Goal: Task Accomplishment & Management: Manage account settings

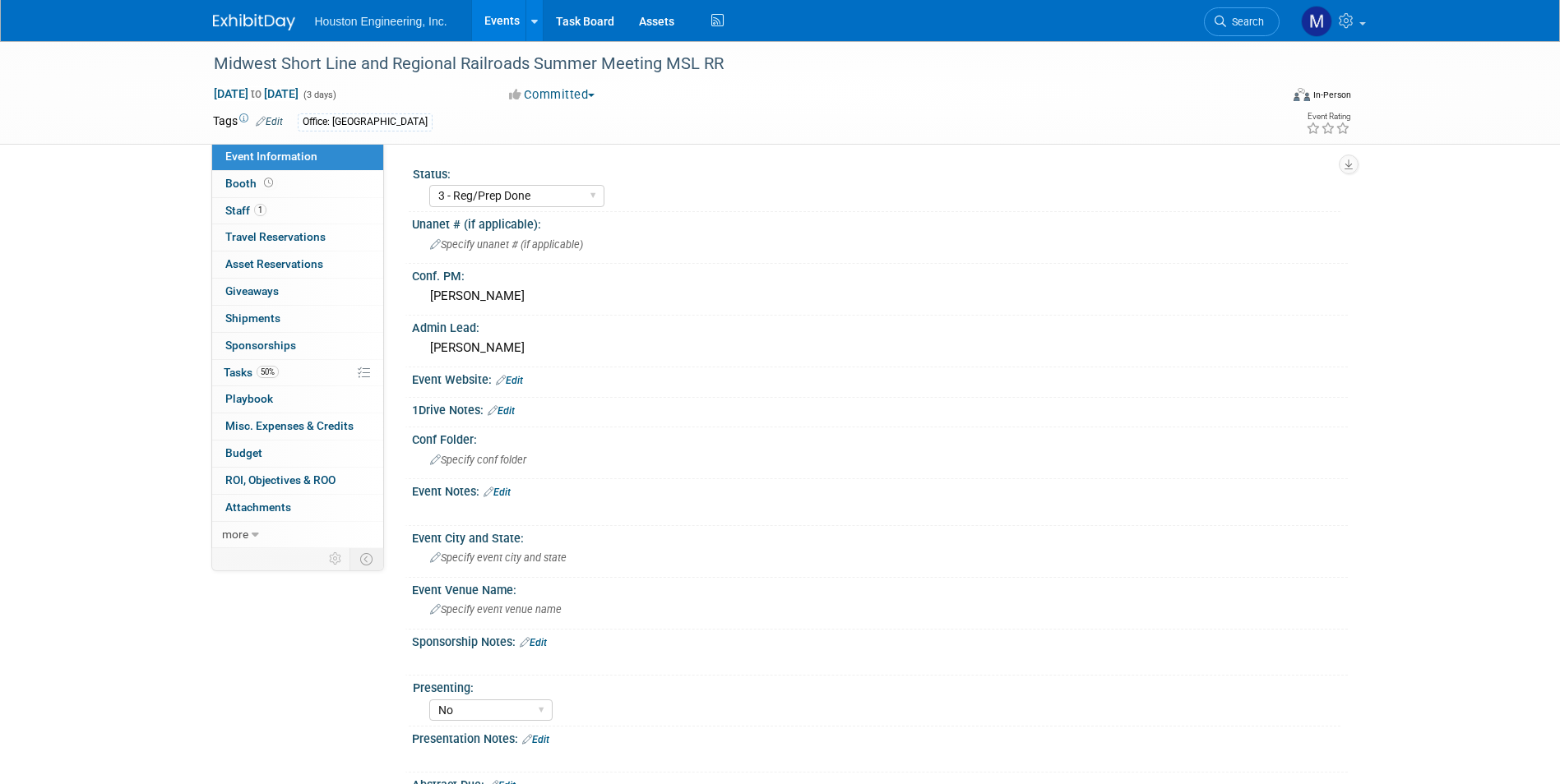
select select "3 - Reg/Prep Done"
select select "No"
select select "Transportation"
click at [267, 22] on img at bounding box center [254, 22] width 82 height 16
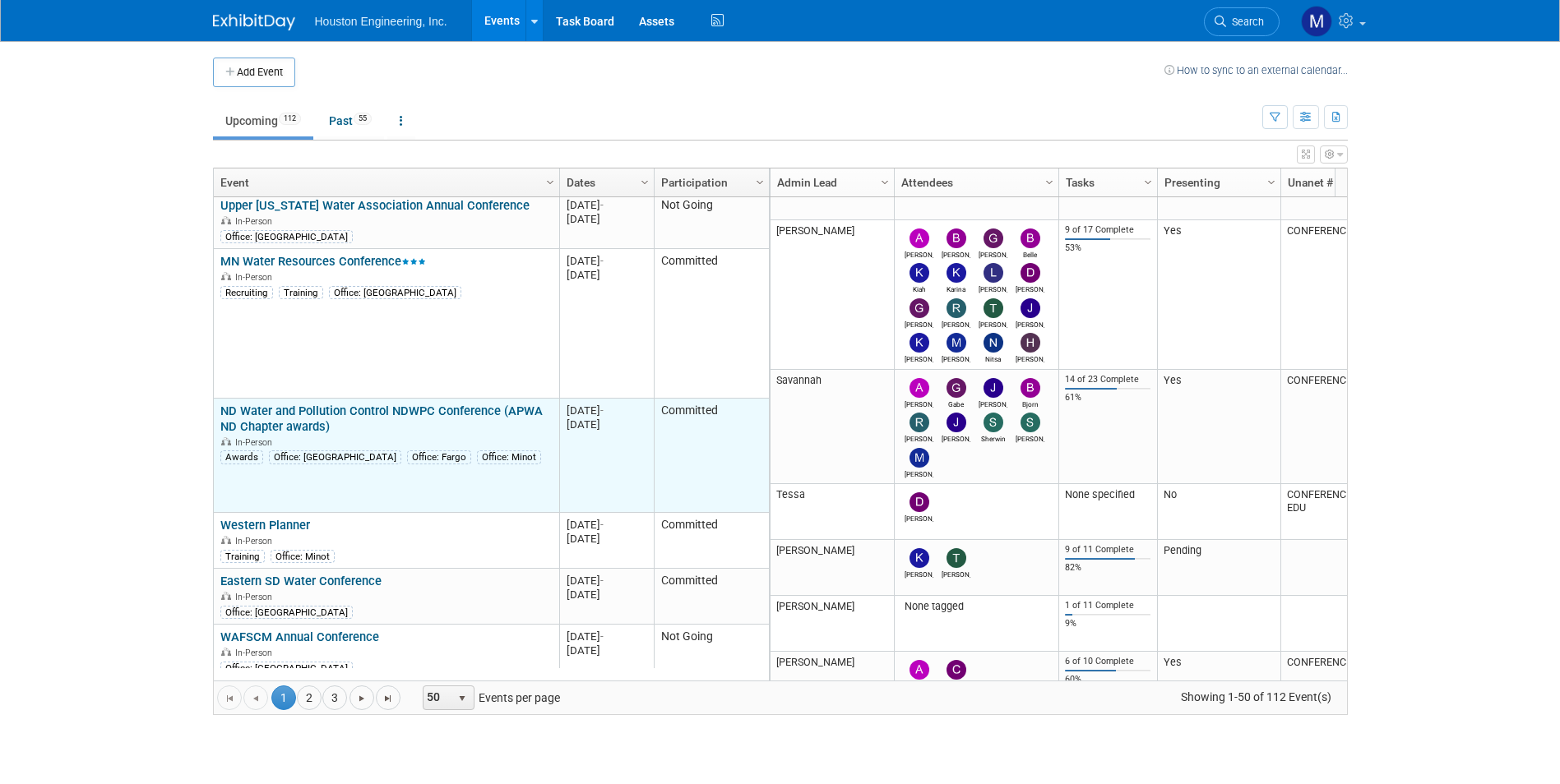
scroll to position [592, 0]
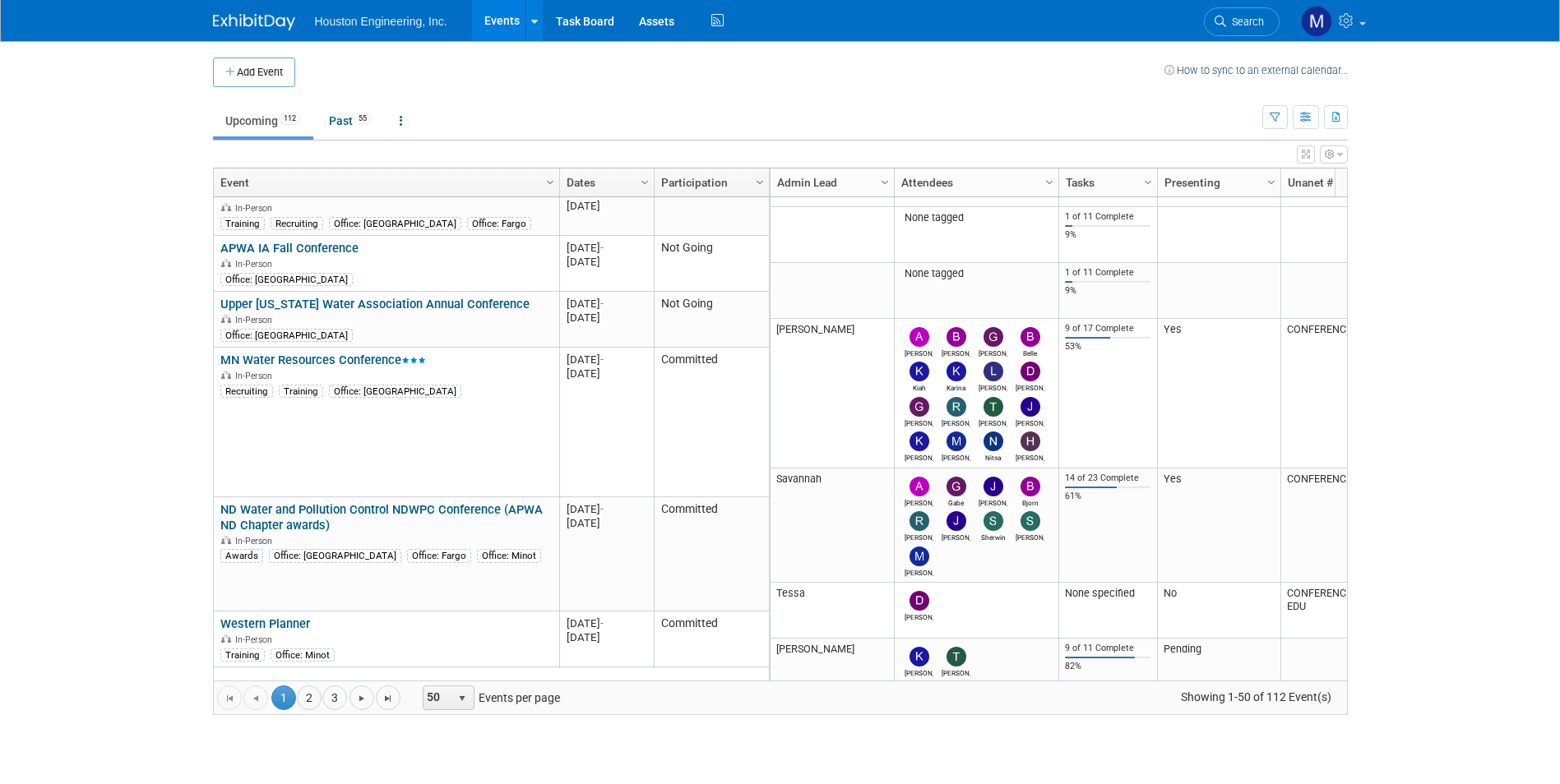
click at [88, 272] on body "Houston Engineering, Inc. Events Add Event Bulk Upload Events Shareable Event B…" at bounding box center [780, 392] width 1560 height 784
click at [1210, 28] on link "Search" at bounding box center [1241, 22] width 76 height 29
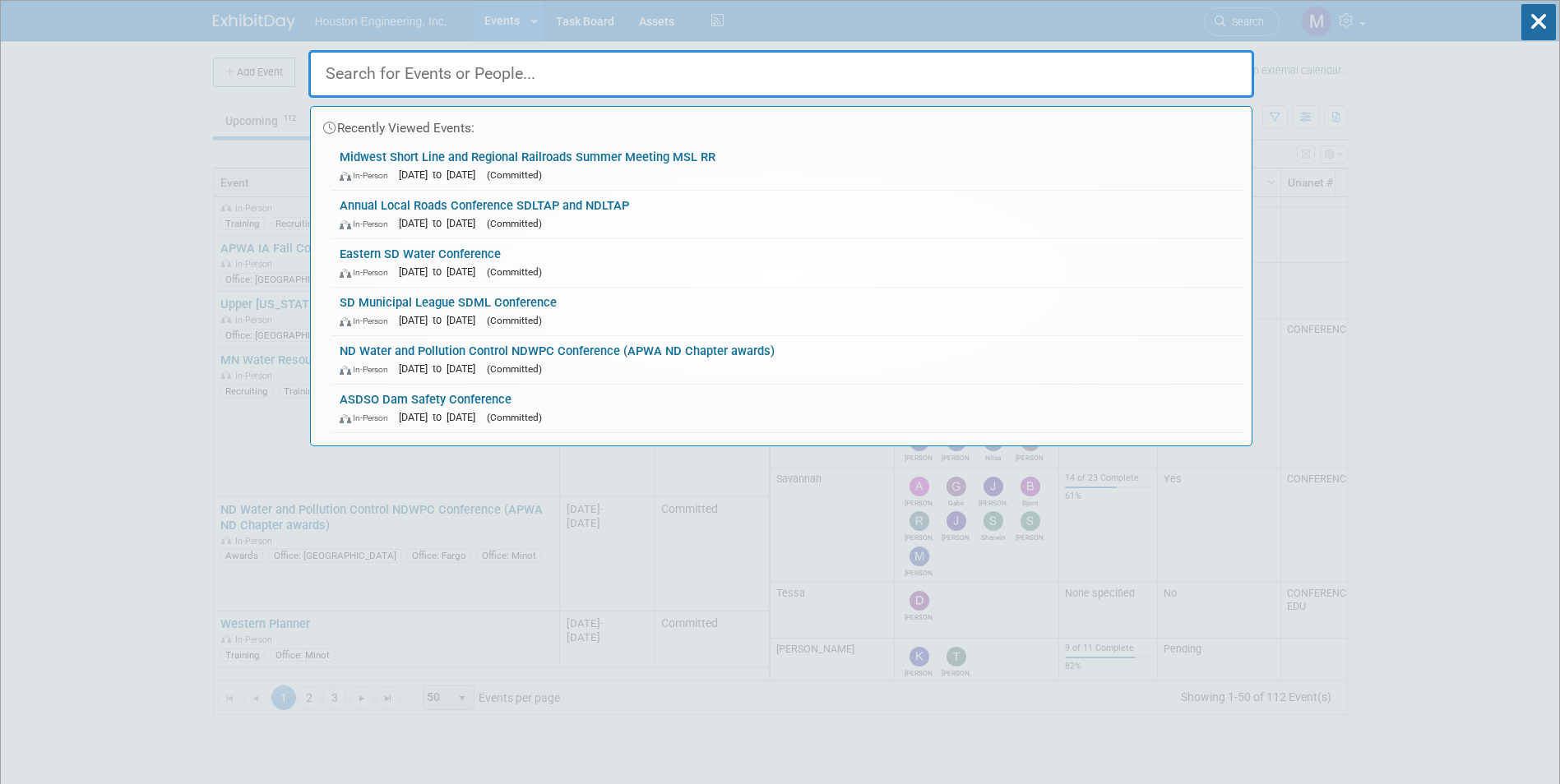
click at [577, 84] on input "text" at bounding box center [780, 74] width 946 height 48
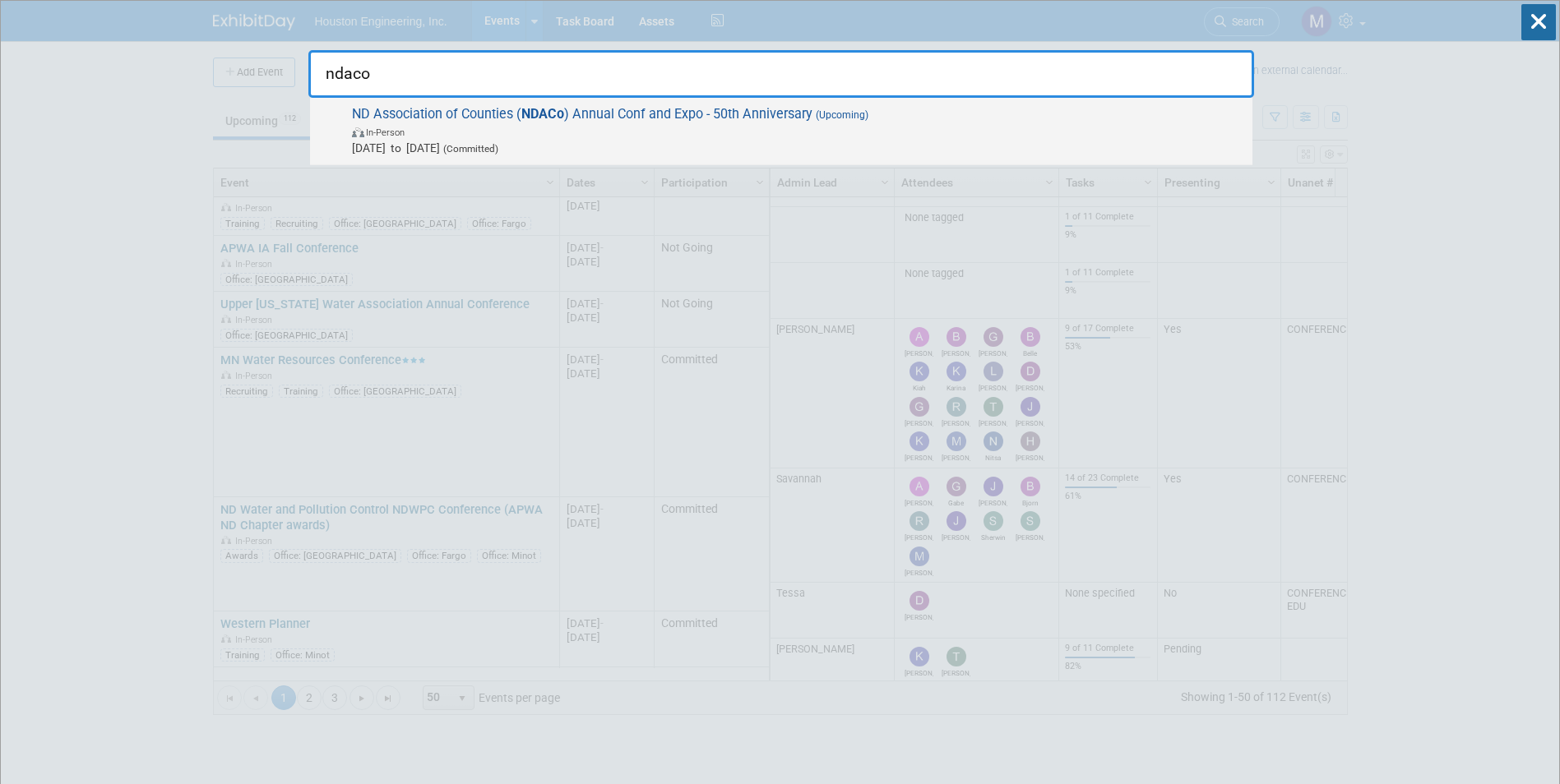
click at [902, 126] on span "In-Person" at bounding box center [798, 131] width 892 height 16
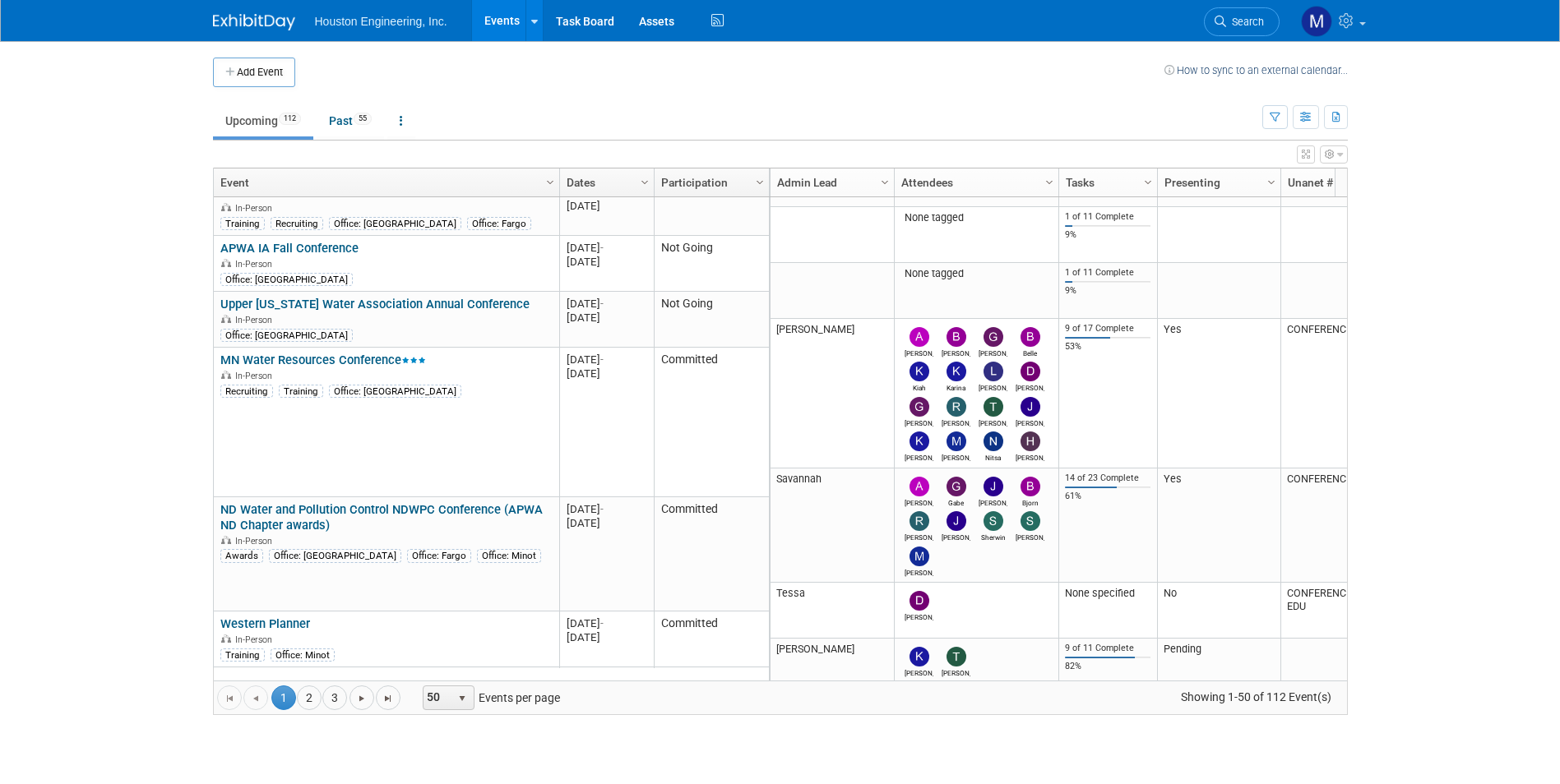
click at [1240, 15] on link "Search" at bounding box center [1241, 22] width 76 height 29
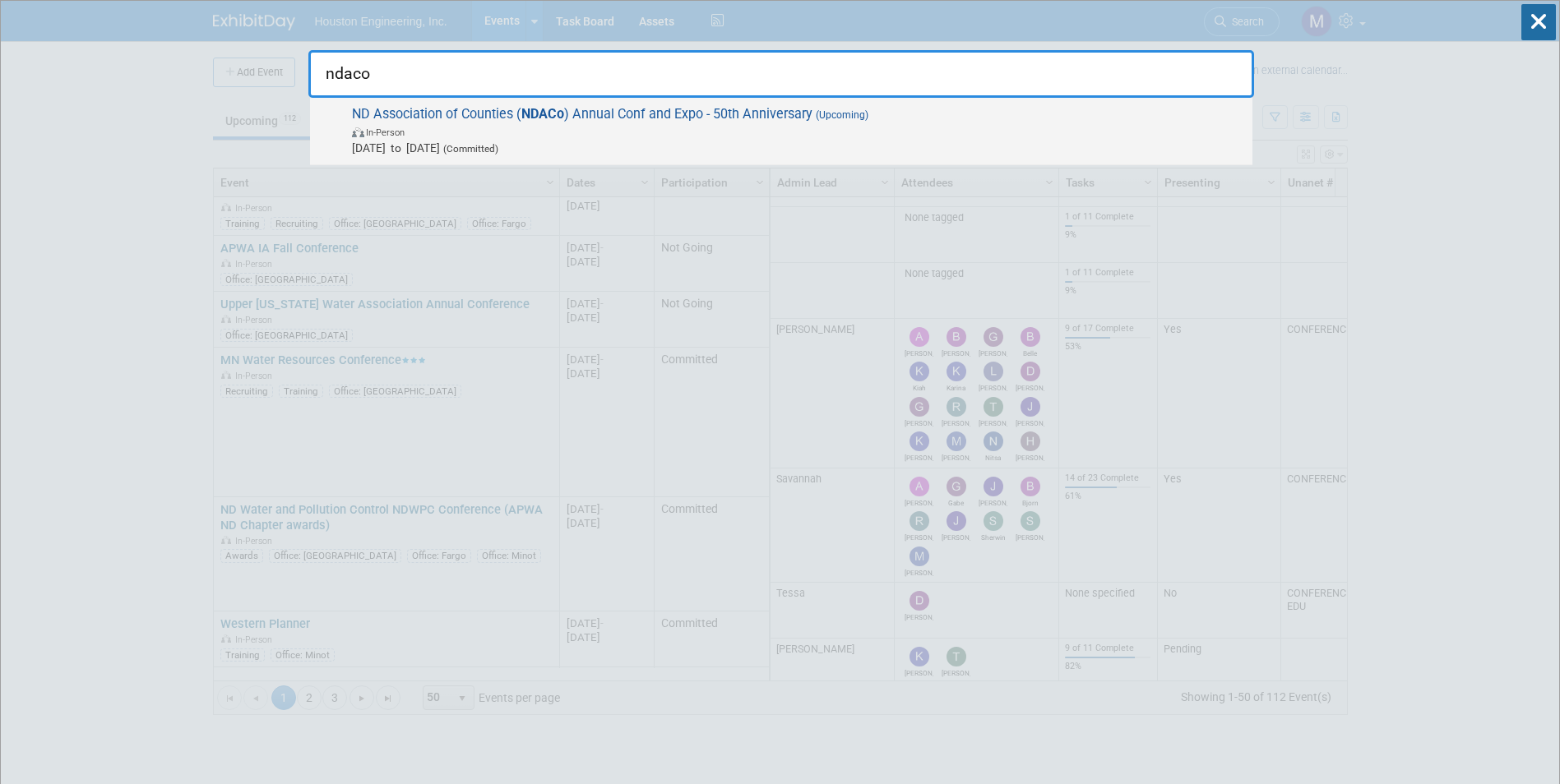
type input "ndaco"
click at [872, 125] on span "In-Person" at bounding box center [798, 131] width 892 height 16
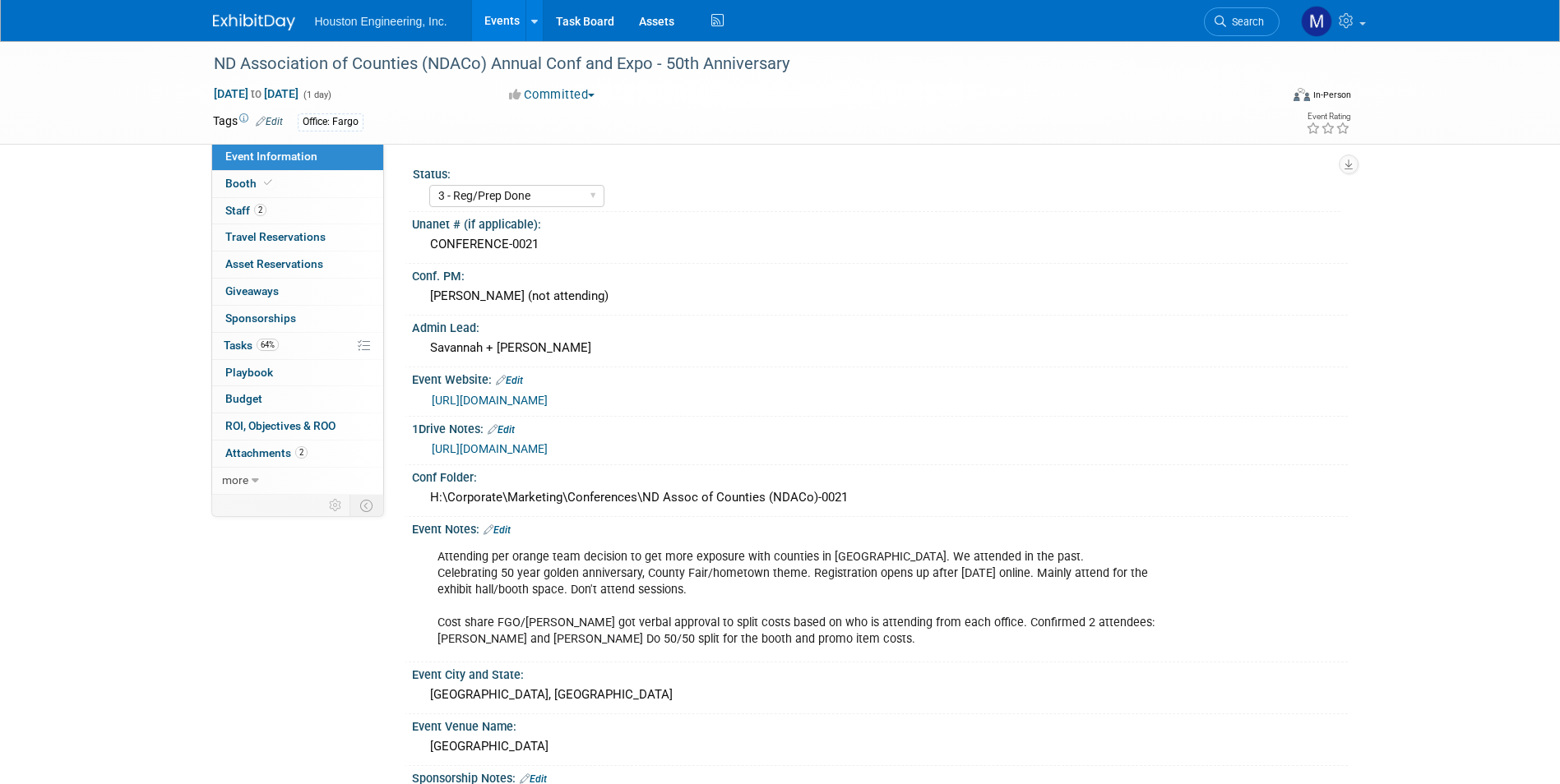
select select "3 - Reg/Prep Done"
select select "No"
select select "Transportation"
click at [265, 219] on link "2 Staff 2" at bounding box center [297, 211] width 171 height 27
select select "3 - Reg/Prep Done"
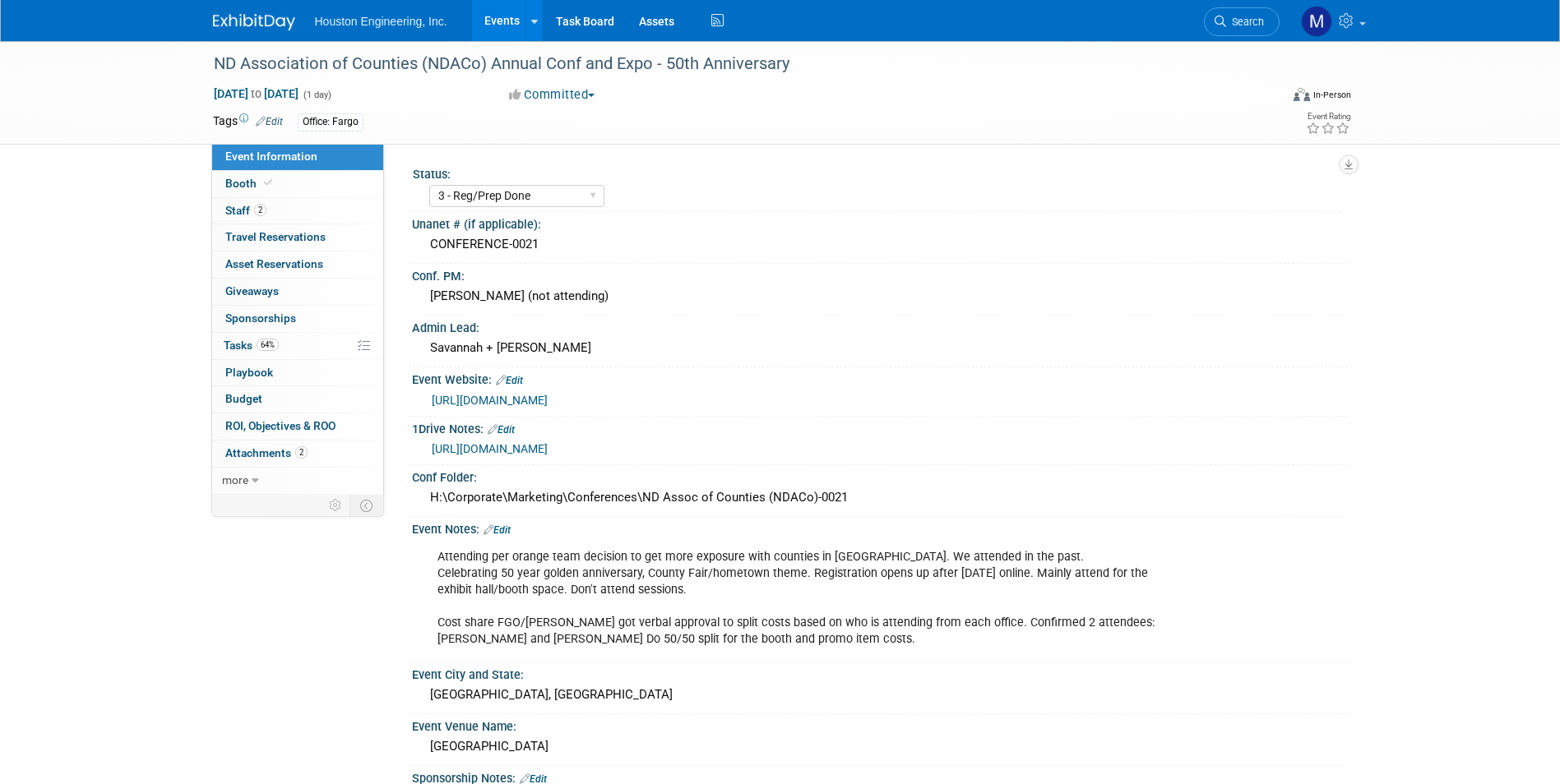
select select "No"
select select "Transportation"
click at [548, 442] on link "[URL][DOMAIN_NAME]" at bounding box center [489, 448] width 116 height 13
click at [548, 399] on link "[URL][DOMAIN_NAME]" at bounding box center [489, 401] width 116 height 13
